Goal: Browse casually

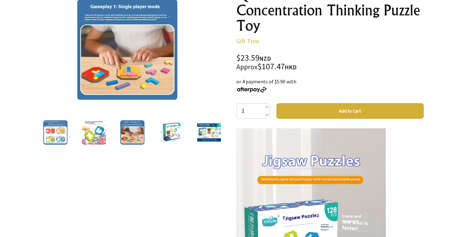
scroll to position [96, 0]
click at [144, 59] on img at bounding box center [127, 50] width 100 height 100
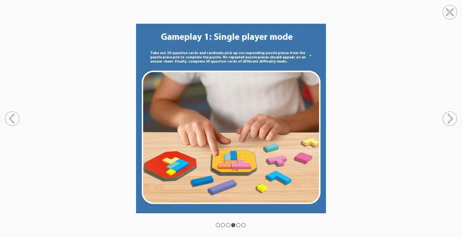
click at [446, 117] on circle at bounding box center [450, 119] width 14 height 14
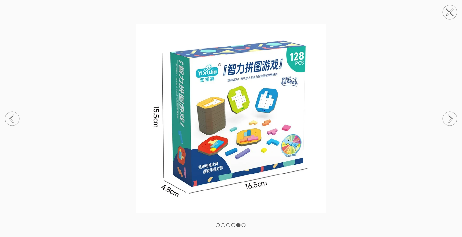
click at [450, 117] on circle at bounding box center [450, 119] width 14 height 14
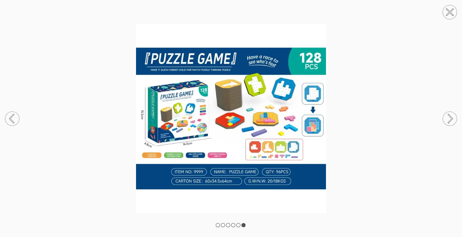
click at [450, 117] on circle at bounding box center [450, 119] width 14 height 14
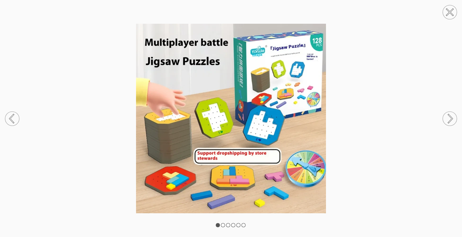
click at [450, 117] on circle at bounding box center [450, 119] width 14 height 14
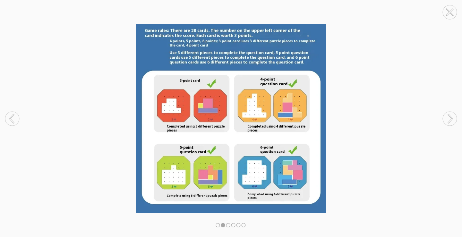
click at [450, 117] on circle at bounding box center [450, 119] width 14 height 14
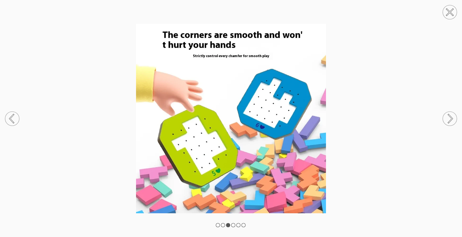
click at [450, 117] on circle at bounding box center [450, 119] width 14 height 14
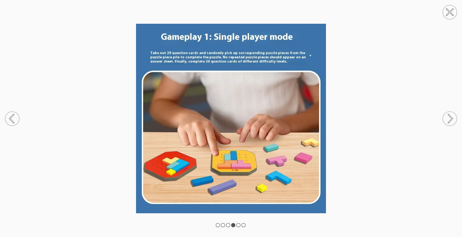
click at [450, 117] on circle at bounding box center [450, 119] width 14 height 14
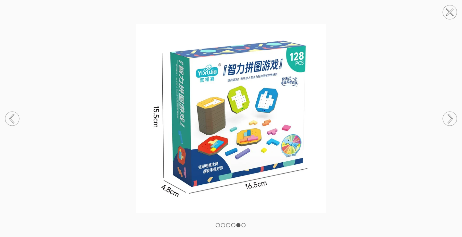
click at [455, 11] on circle at bounding box center [450, 12] width 14 height 14
